Goal: Check status: Check status

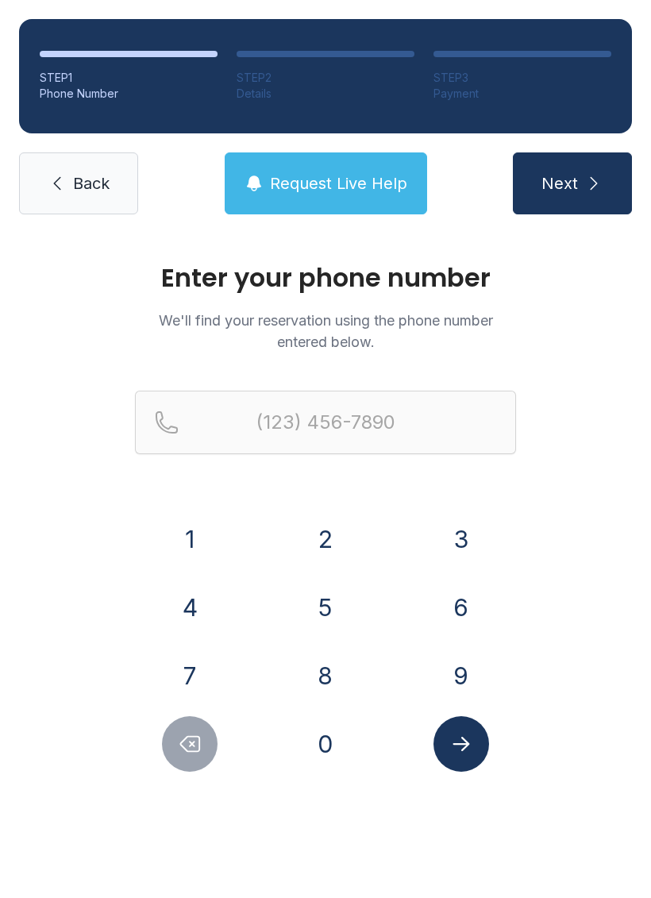
click at [472, 546] on button "3" at bounding box center [461, 539] width 56 height 56
click at [329, 736] on button "0" at bounding box center [326, 744] width 56 height 56
click at [328, 617] on button "5" at bounding box center [326, 607] width 56 height 56
click at [473, 667] on button "9" at bounding box center [461, 676] width 56 height 56
click at [208, 542] on button "1" at bounding box center [190, 539] width 56 height 56
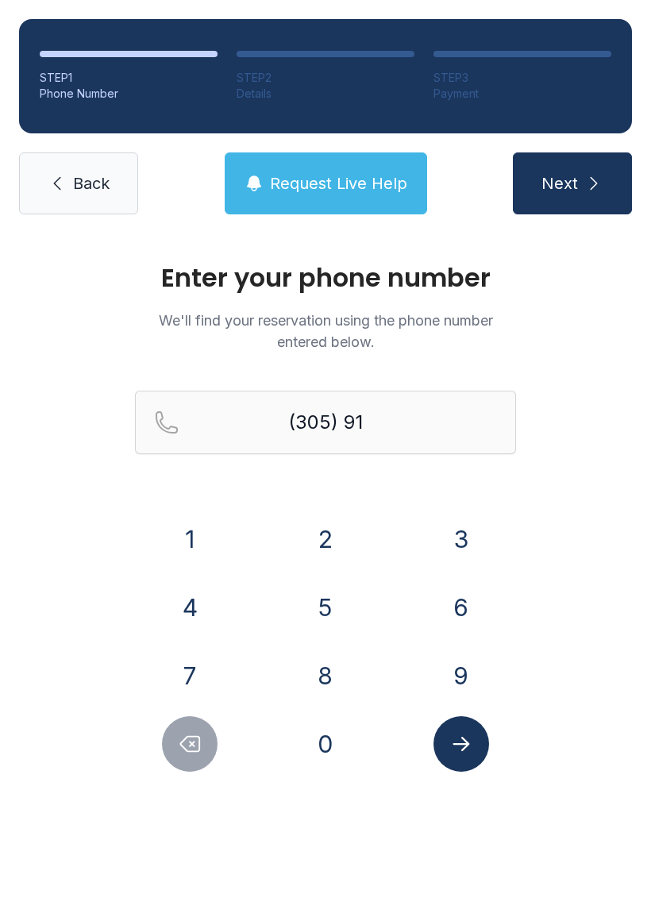
click at [340, 600] on button "5" at bounding box center [326, 607] width 56 height 56
click at [465, 683] on button "9" at bounding box center [461, 676] width 56 height 56
click at [337, 667] on button "8" at bounding box center [326, 676] width 56 height 56
click at [213, 607] on button "4" at bounding box center [190, 607] width 56 height 56
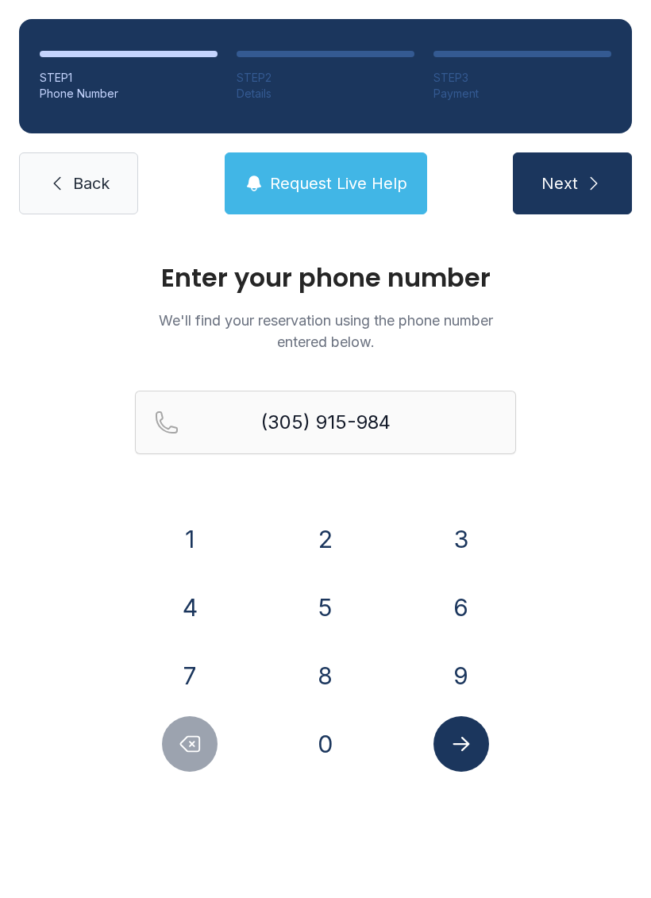
type input "[PHONE_NUMBER]"
click at [482, 738] on button "Submit lookup form" at bounding box center [461, 744] width 56 height 56
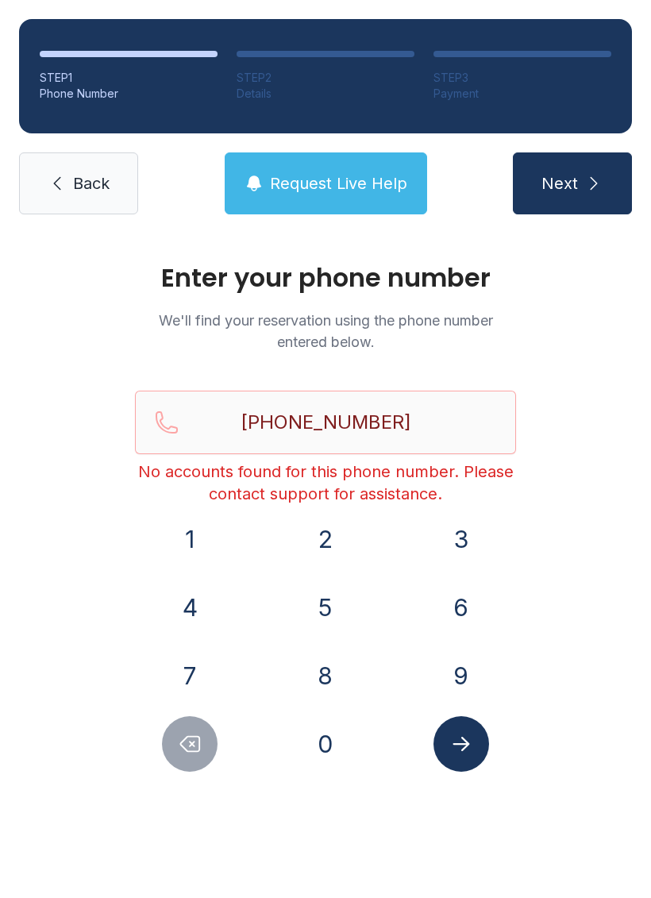
click at [103, 189] on span "Back" at bounding box center [91, 183] width 37 height 22
